Goal: Navigation & Orientation: Go to known website

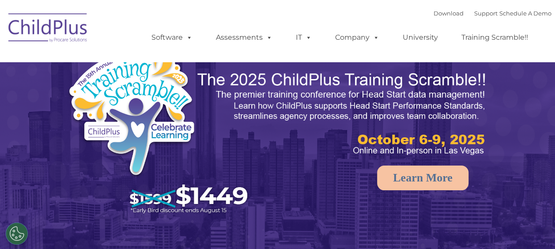
select select "MEDIUM"
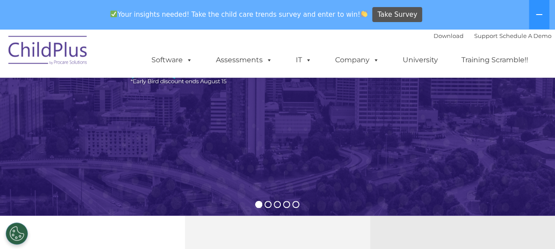
scroll to position [161, 0]
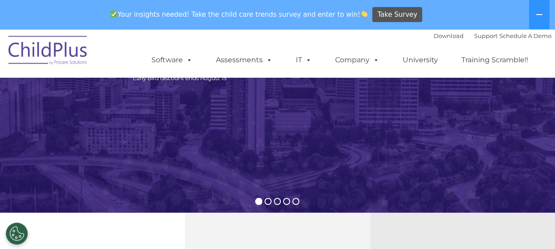
click at [67, 55] on img at bounding box center [48, 52] width 88 height 44
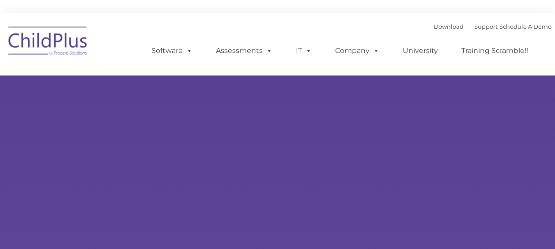
type input ""
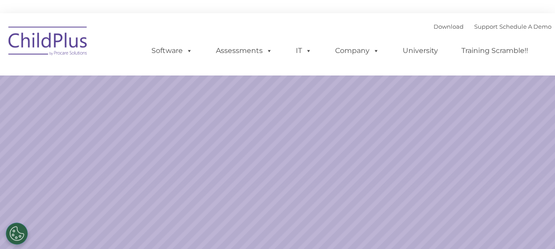
select select "MEDIUM"
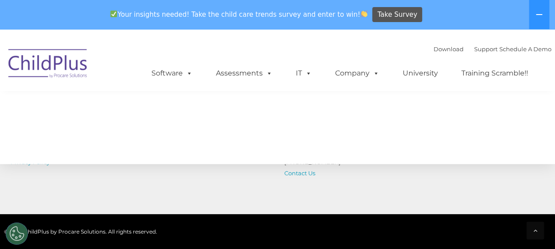
scroll to position [1105, 0]
